Goal: Task Accomplishment & Management: Use online tool/utility

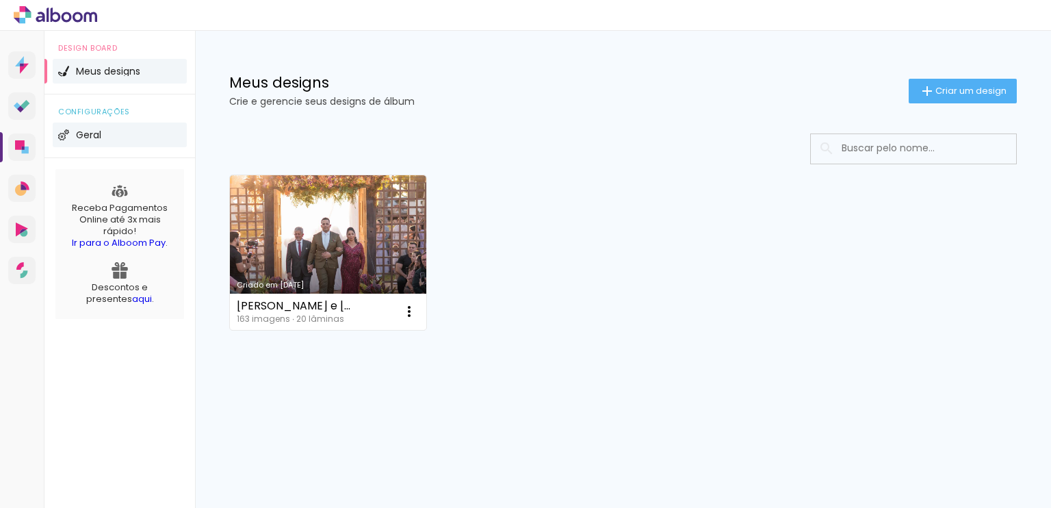
click at [93, 133] on span "Geral" at bounding box center [88, 135] width 25 height 10
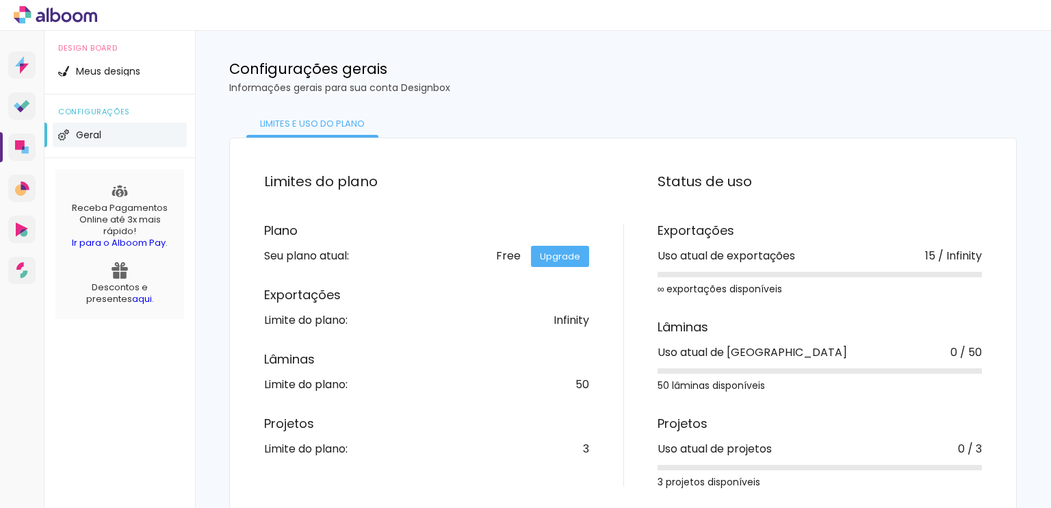
scroll to position [27, 0]
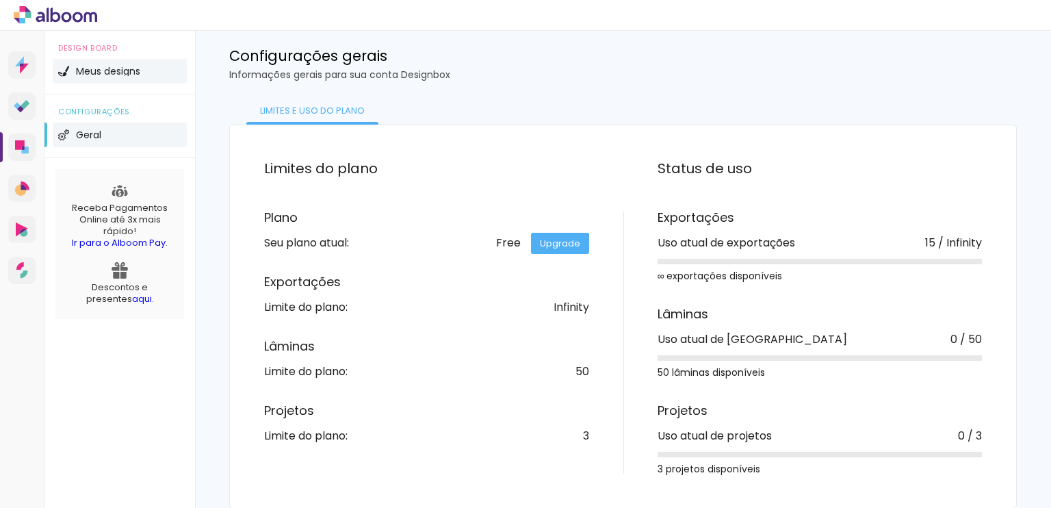
click at [100, 70] on span "Meus designs" at bounding box center [108, 71] width 64 height 10
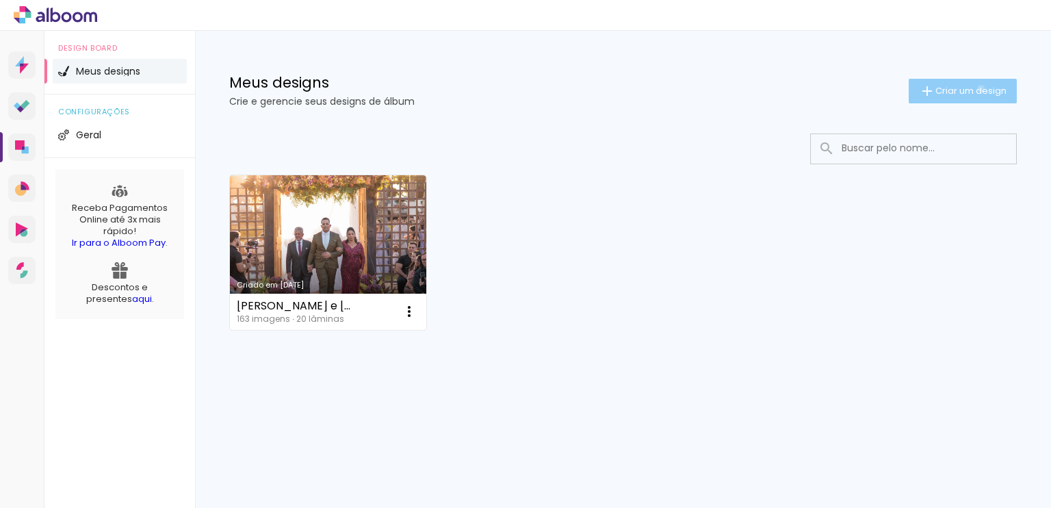
click at [979, 88] on span "Criar um design" at bounding box center [971, 90] width 71 height 9
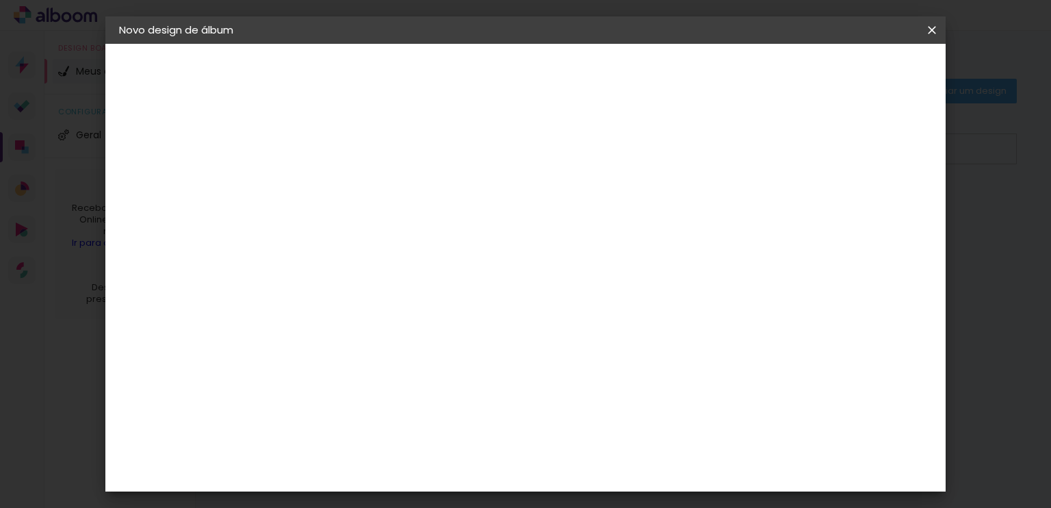
click at [343, 180] on input at bounding box center [343, 183] width 0 height 21
click at [343, 186] on input at bounding box center [343, 183] width 0 height 21
type input "Fernando & [PERSON_NAME]"
type paper-input "Fernando & [PERSON_NAME]"
click at [483, 68] on paper-button "Avançar" at bounding box center [449, 72] width 67 height 23
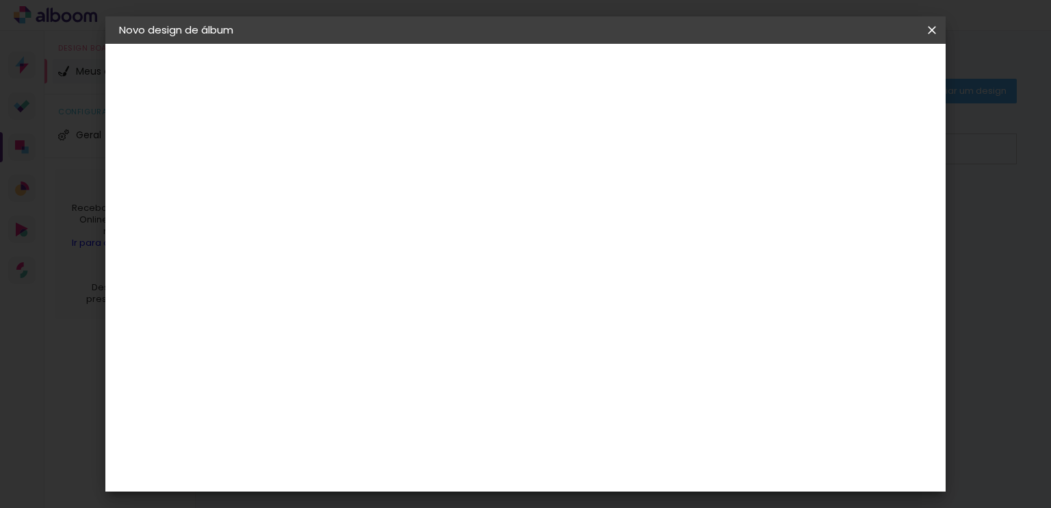
scroll to position [2395, 0]
click at [0, 0] on slot "Avançar" at bounding box center [0, 0] width 0 height 0
click at [396, 228] on input "text" at bounding box center [369, 238] width 53 height 21
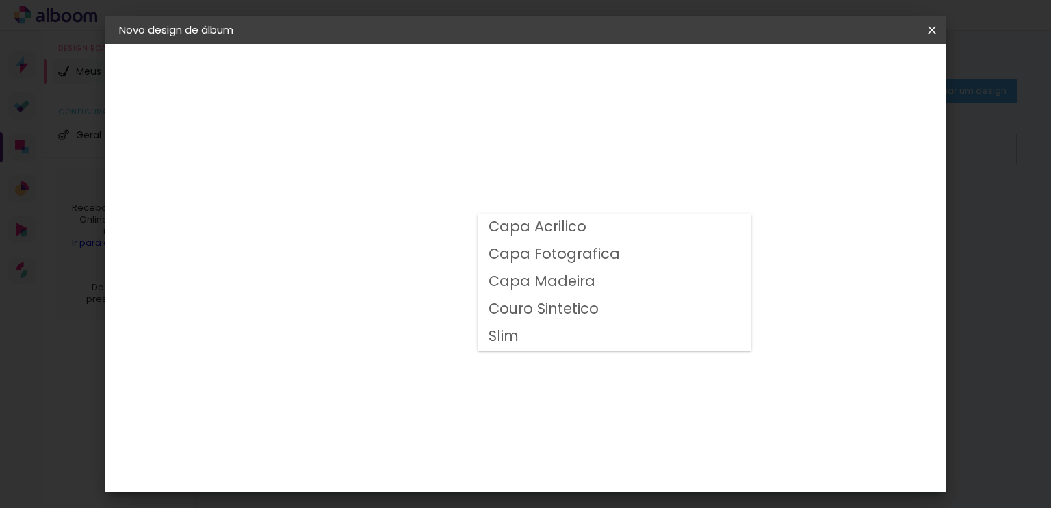
click at [0, 0] on slot "Slim" at bounding box center [0, 0] width 0 height 0
type input "Slim"
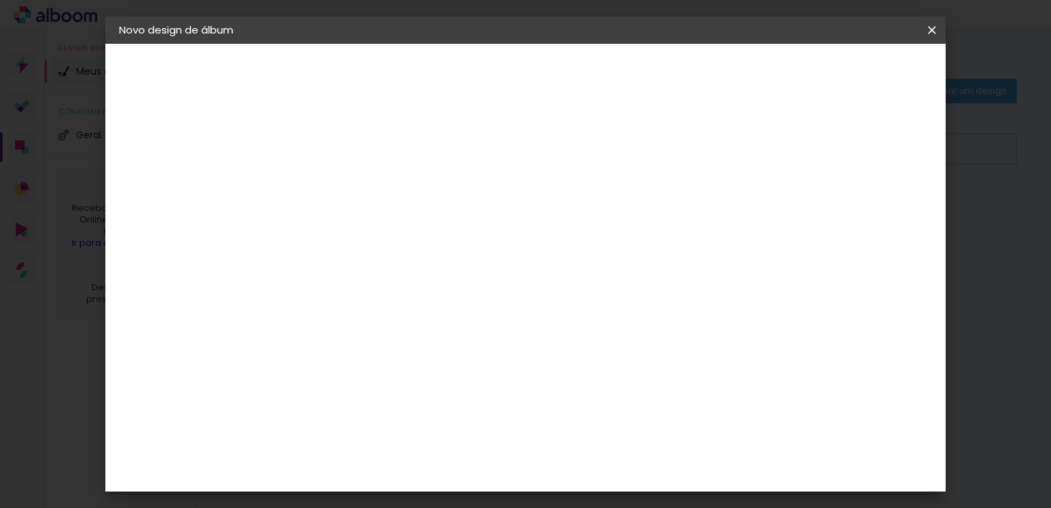
click at [435, 401] on span "25 × 60" at bounding box center [404, 415] width 64 height 28
click at [0, 0] on slot "Avançar" at bounding box center [0, 0] width 0 height 0
click at [769, 143] on div at bounding box center [763, 148] width 12 height 12
type paper-checkbox "on"
click at [847, 69] on span "Iniciar design" at bounding box center [815, 73] width 62 height 10
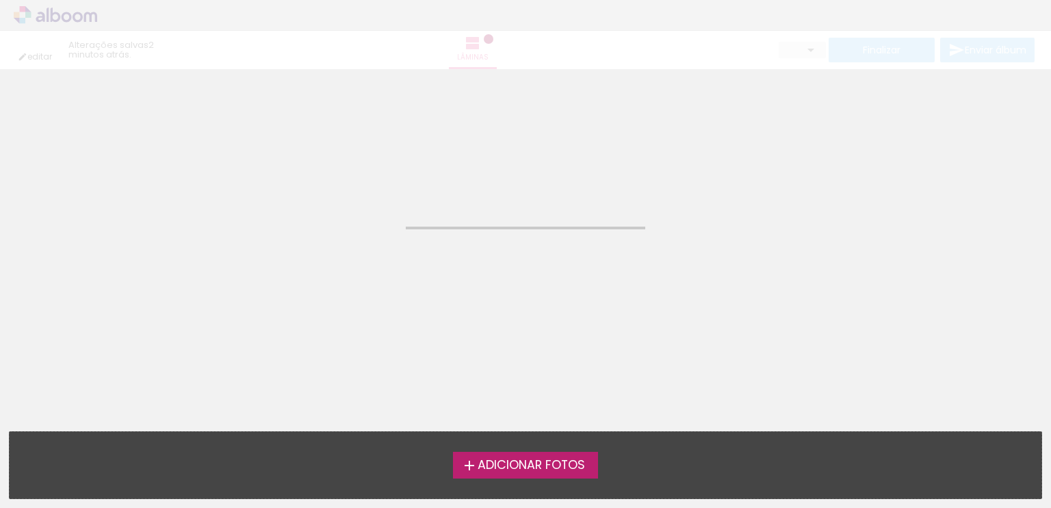
click at [567, 465] on span "Adicionar Fotos" at bounding box center [531, 465] width 107 height 12
click at [0, 0] on input "file" at bounding box center [0, 0] width 0 height 0
